Goal: Information Seeking & Learning: Learn about a topic

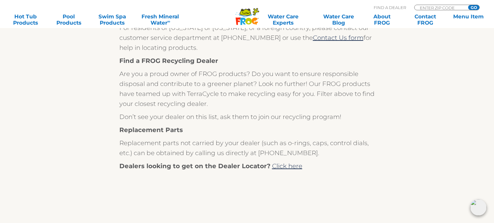
scroll to position [187, 0]
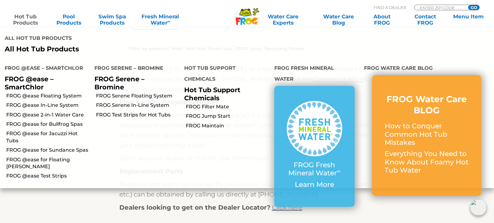
click at [28, 20] on link "Hot Tub Products" at bounding box center [25, 19] width 39 height 12
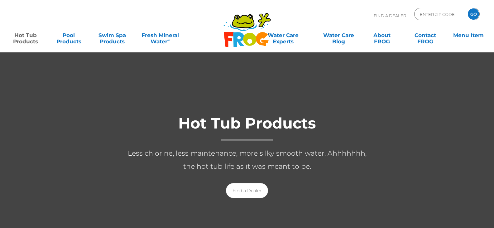
scroll to position [83, 0]
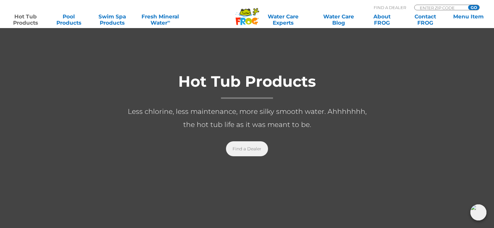
click at [238, 150] on link "Find a Dealer" at bounding box center [247, 148] width 42 height 15
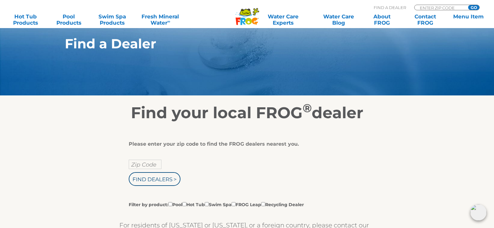
scroll to position [62, 0]
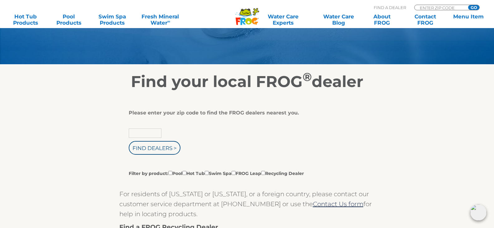
click at [151, 133] on input "text" at bounding box center [145, 133] width 33 height 9
type input "85338"
click at [153, 148] on input "Find Dealers >" at bounding box center [155, 148] width 52 height 14
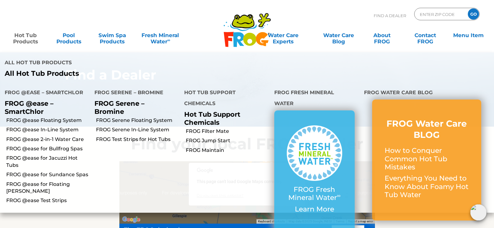
click at [26, 39] on link "Hot Tub Products" at bounding box center [25, 35] width 39 height 12
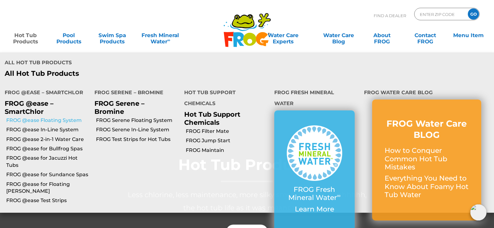
click at [57, 119] on link "FROG @ease Floating System" at bounding box center [48, 120] width 84 height 7
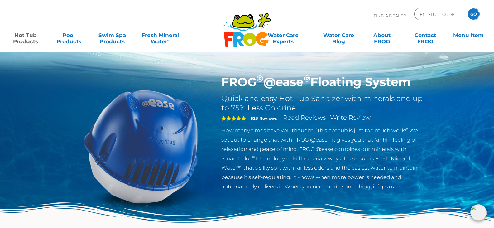
click at [238, 119] on span "5" at bounding box center [233, 118] width 25 height 5
click at [268, 117] on strong "523 Reviews" at bounding box center [264, 118] width 27 height 5
click at [315, 117] on link "Read Reviews" at bounding box center [304, 117] width 43 height 7
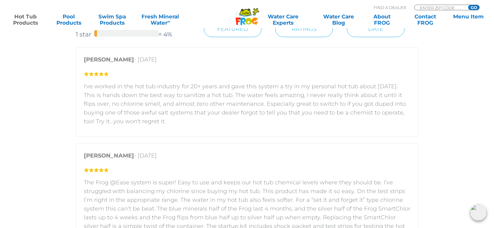
scroll to position [944, 0]
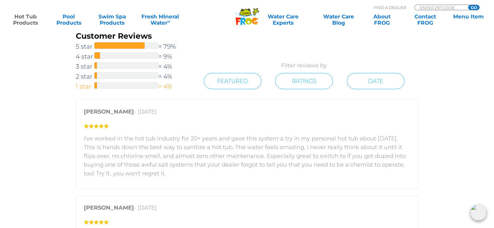
click at [112, 86] on div at bounding box center [127, 85] width 64 height 6
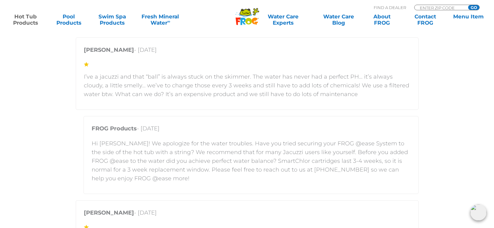
scroll to position [985, 0]
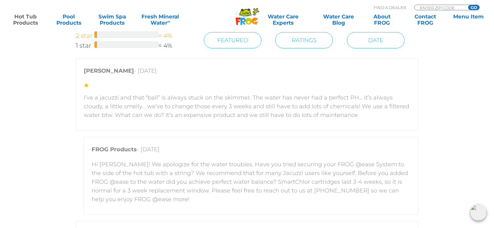
click at [101, 36] on div at bounding box center [127, 35] width 64 height 6
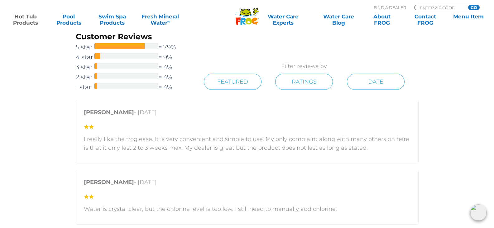
scroll to position [933, 0]
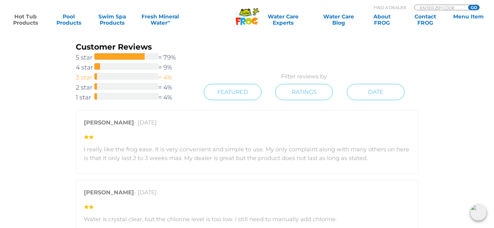
click at [112, 75] on div at bounding box center [127, 76] width 64 height 6
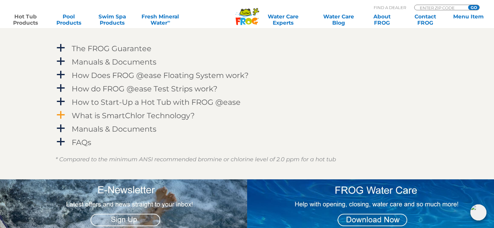
scroll to position [642, 0]
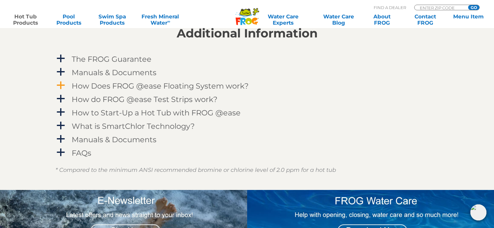
click at [87, 86] on h4 "How Does FROG @ease Floating System work?" at bounding box center [160, 86] width 177 height 8
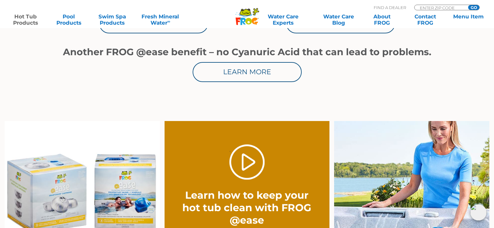
scroll to position [361, 0]
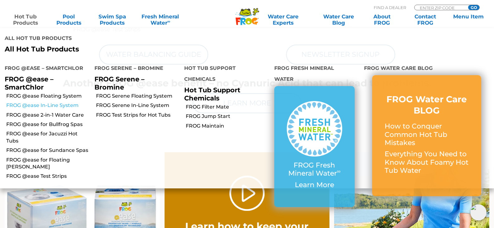
click at [25, 105] on link "FROG @ease In-Line System" at bounding box center [48, 105] width 84 height 7
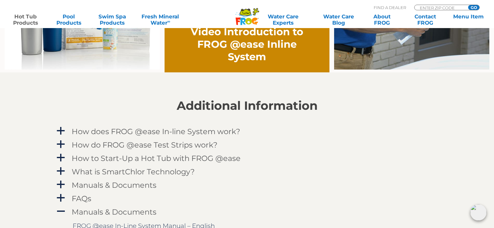
scroll to position [593, 0]
